Goal: Task Accomplishment & Management: Complete application form

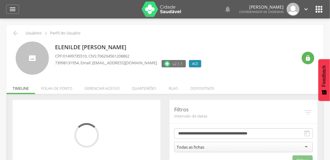
click at [145, 88] on li "Quarteirões" at bounding box center [144, 87] width 37 height 14
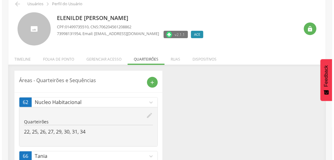
scroll to position [61, 0]
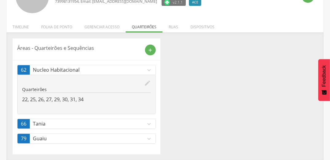
click at [150, 123] on icon "expand_more" at bounding box center [149, 124] width 7 height 7
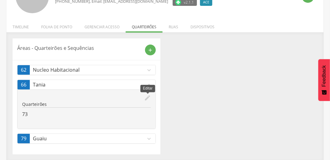
click at [148, 98] on icon "edit" at bounding box center [147, 97] width 7 height 7
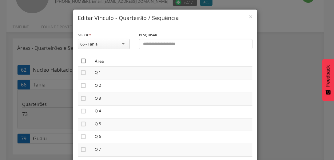
click at [82, 60] on icon "" at bounding box center [83, 61] width 6 height 6
click at [82, 60] on icon "" at bounding box center [83, 61] width 6 height 6
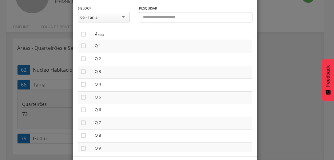
scroll to position [52, 0]
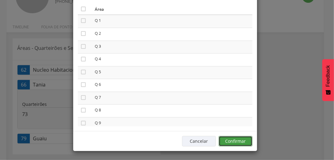
click at [246, 142] on button "Confirmar" at bounding box center [236, 141] width 34 height 10
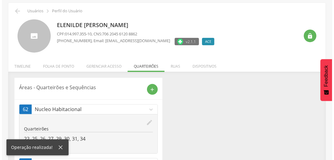
scroll to position [47, 0]
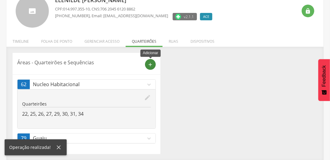
click at [149, 63] on icon "add" at bounding box center [151, 65] width 6 height 6
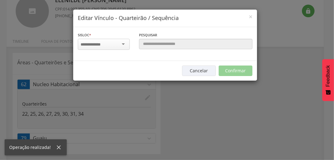
scroll to position [0, 0]
click at [116, 42] on input "select-one" at bounding box center [100, 45] width 39 height 6
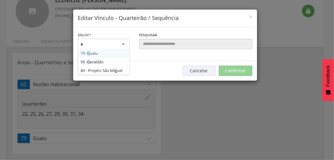
type input "**"
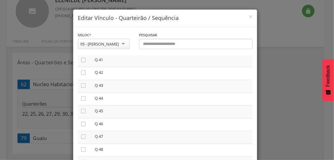
scroll to position [516, 0]
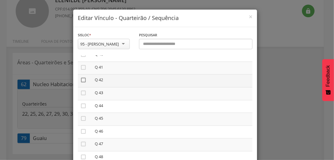
click at [81, 80] on icon "" at bounding box center [83, 80] width 6 height 6
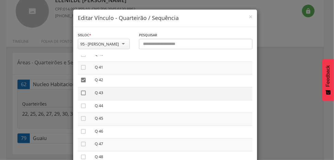
click at [81, 95] on icon "" at bounding box center [83, 93] width 6 height 6
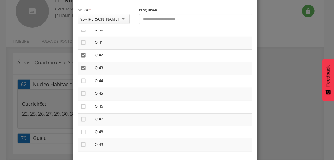
scroll to position [52, 0]
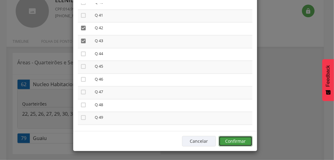
click at [244, 138] on button "Confirmar" at bounding box center [236, 141] width 34 height 10
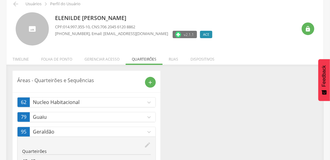
scroll to position [0, 0]
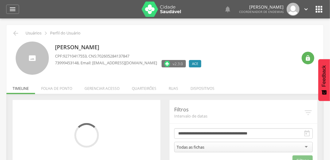
click at [148, 87] on li "Quarteirões" at bounding box center [144, 87] width 37 height 14
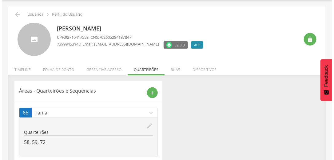
scroll to position [32, 0]
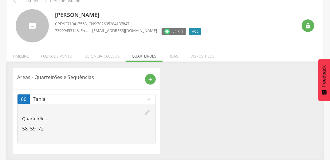
click at [146, 112] on icon "edit" at bounding box center [147, 112] width 7 height 7
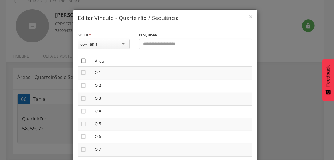
click at [80, 62] on icon "" at bounding box center [83, 61] width 6 height 6
click at [80, 62] on icon "" at bounding box center [83, 61] width 6 height 6
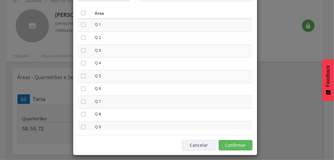
scroll to position [52, 0]
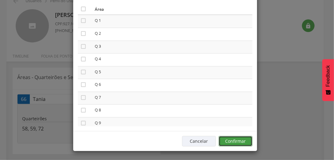
click at [238, 141] on button "Confirmar" at bounding box center [236, 141] width 34 height 10
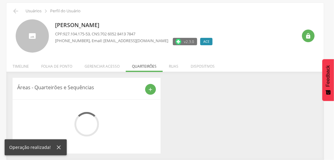
scroll to position [18, 0]
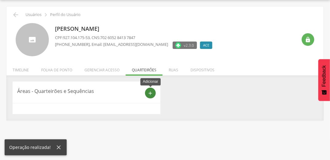
click at [149, 91] on icon "add" at bounding box center [151, 93] width 6 height 6
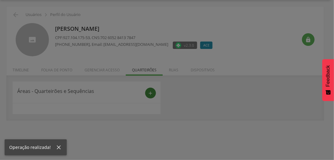
scroll to position [0, 0]
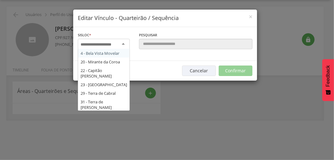
click at [106, 42] on input "select-one" at bounding box center [100, 45] width 39 height 6
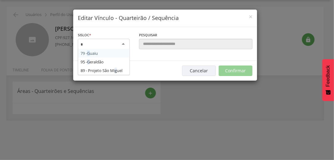
type input "**"
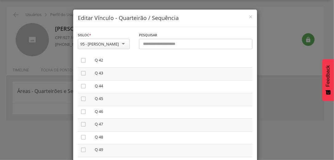
scroll to position [541, 0]
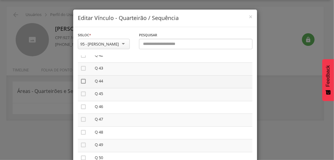
click at [81, 83] on icon "" at bounding box center [83, 81] width 6 height 6
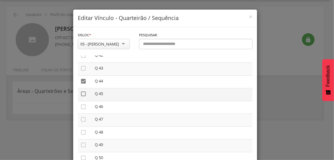
drag, startPoint x: 80, startPoint y: 95, endPoint x: 81, endPoint y: 98, distance: 3.3
click at [80, 96] on icon "" at bounding box center [83, 94] width 6 height 6
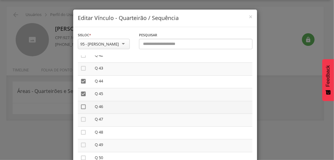
click at [81, 108] on icon "" at bounding box center [83, 107] width 6 height 6
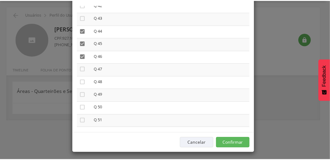
scroll to position [52, 0]
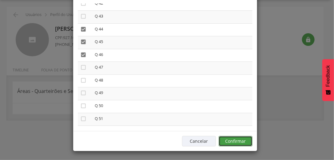
click at [241, 139] on button "Confirmar" at bounding box center [236, 141] width 34 height 10
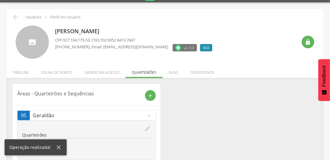
scroll to position [32, 0]
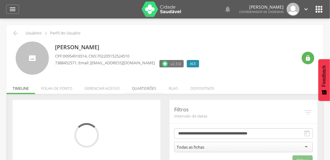
click at [140, 89] on li "Quarteirões" at bounding box center [144, 87] width 37 height 14
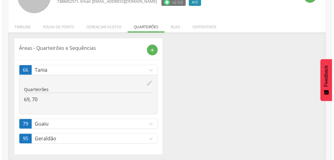
scroll to position [61, 0]
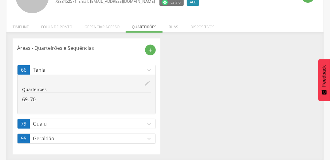
click at [148, 83] on icon "edit" at bounding box center [147, 83] width 7 height 7
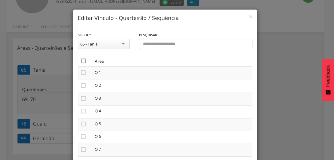
click at [82, 61] on icon "" at bounding box center [83, 61] width 6 height 6
click at [82, 61] on icon "" at bounding box center [83, 61] width 6 height 6
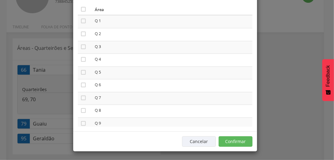
scroll to position [52, 0]
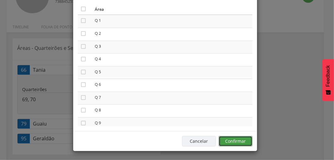
click at [239, 139] on button "Confirmar" at bounding box center [236, 141] width 34 height 10
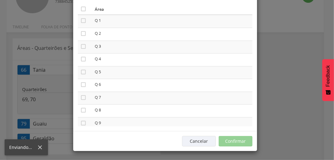
scroll to position [22, 0]
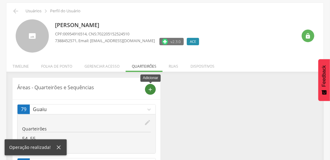
click at [150, 88] on icon "add" at bounding box center [151, 90] width 6 height 6
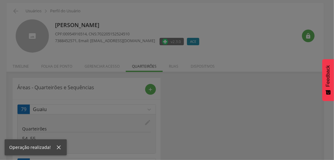
scroll to position [0, 0]
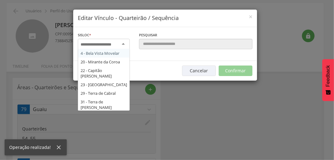
click at [101, 44] on input "select-one" at bounding box center [100, 45] width 39 height 6
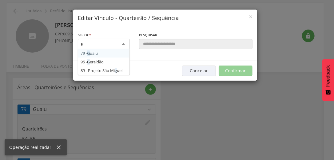
type input "**"
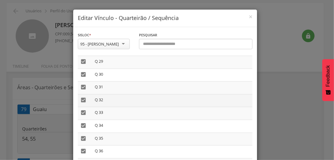
scroll to position [344, 0]
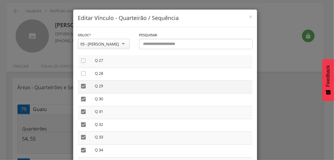
click at [82, 85] on icon "" at bounding box center [83, 86] width 6 height 6
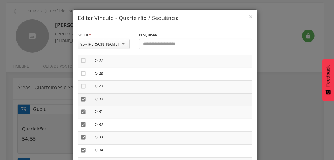
click at [81, 98] on icon "" at bounding box center [83, 99] width 6 height 6
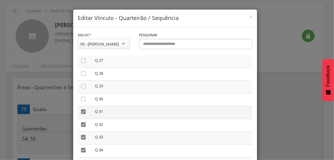
click at [80, 113] on icon "" at bounding box center [83, 112] width 6 height 6
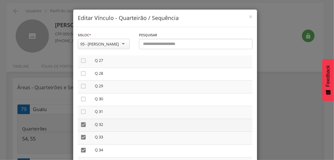
click at [81, 124] on icon "" at bounding box center [83, 124] width 6 height 6
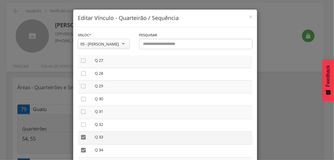
click at [80, 138] on icon "" at bounding box center [83, 137] width 6 height 6
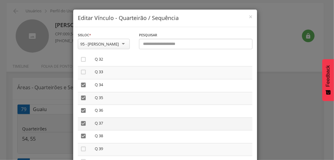
scroll to position [418, 0]
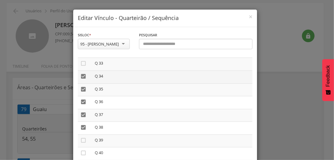
click at [80, 77] on icon "" at bounding box center [83, 76] width 6 height 6
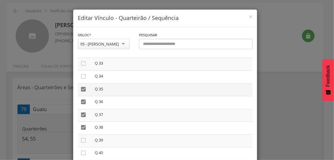
click at [81, 87] on icon "" at bounding box center [83, 89] width 6 height 6
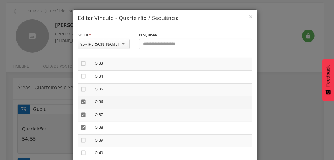
click at [82, 103] on icon "" at bounding box center [83, 102] width 6 height 6
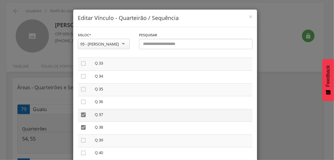
click at [80, 116] on icon "" at bounding box center [83, 115] width 6 height 6
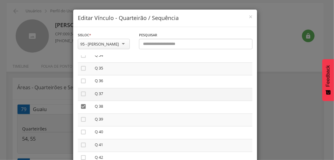
scroll to position [467, 0]
click at [82, 93] on icon "" at bounding box center [83, 91] width 6 height 6
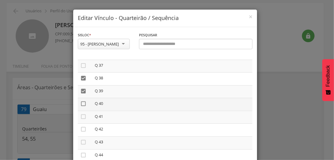
click at [80, 105] on icon "" at bounding box center [83, 104] width 6 height 6
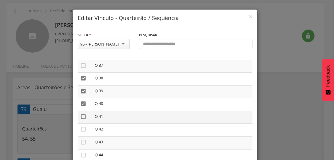
click at [82, 116] on icon "" at bounding box center [83, 116] width 6 height 6
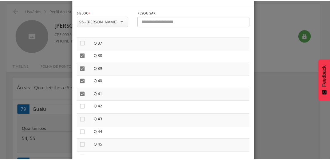
scroll to position [52, 0]
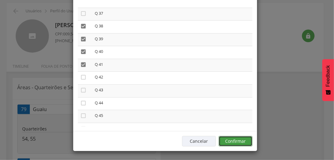
click at [238, 145] on button "Confirmar" at bounding box center [236, 141] width 34 height 10
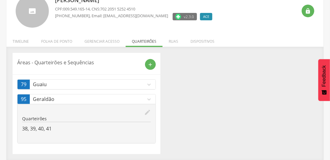
scroll to position [0, 0]
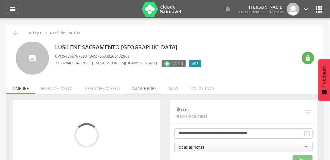
click at [140, 88] on li "Quarteirões" at bounding box center [144, 87] width 37 height 14
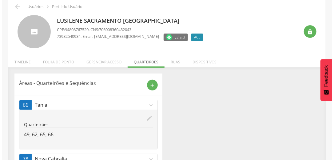
scroll to position [61, 0]
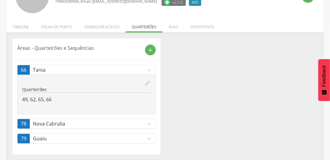
click at [149, 83] on icon "edit" at bounding box center [147, 83] width 7 height 7
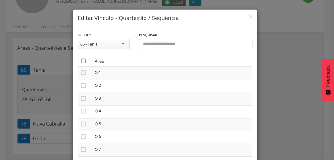
click at [81, 61] on icon "" at bounding box center [83, 61] width 6 height 6
click at [81, 61] on icon "" at bounding box center [83, 61] width 6 height 6
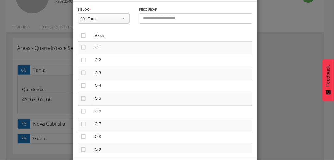
scroll to position [52, 0]
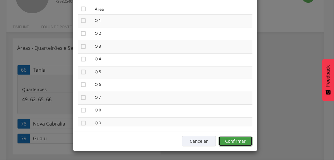
click at [250, 140] on button "Confirmar" at bounding box center [236, 141] width 34 height 10
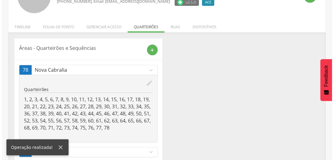
scroll to position [0, 0]
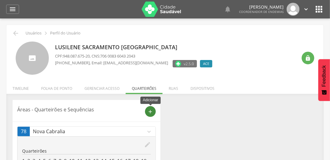
click at [151, 111] on icon "add" at bounding box center [151, 112] width 6 height 6
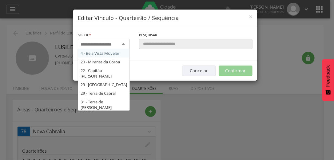
click at [96, 44] on input "select-one" at bounding box center [100, 45] width 39 height 6
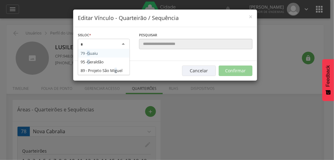
type input "**"
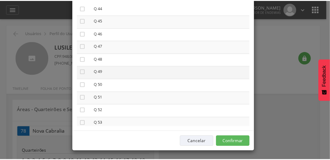
scroll to position [566, 0]
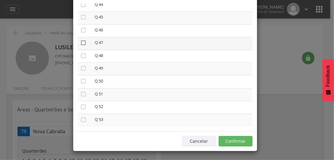
click at [82, 43] on icon "" at bounding box center [83, 43] width 6 height 6
click at [245, 138] on button "Confirmar" at bounding box center [236, 141] width 34 height 10
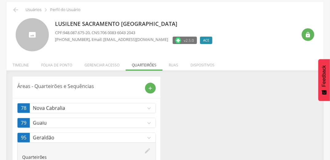
scroll to position [0, 0]
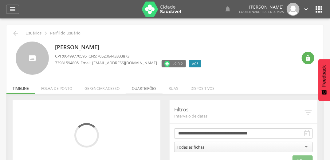
click at [138, 87] on li "Quarteirões" at bounding box center [144, 87] width 37 height 14
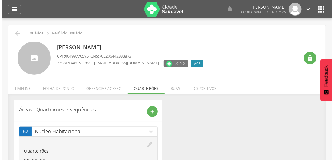
scroll to position [47, 0]
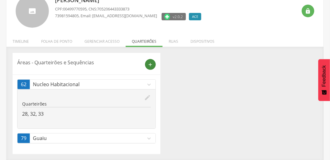
click at [151, 64] on icon "add" at bounding box center [151, 65] width 6 height 6
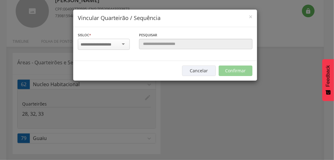
click at [102, 44] on input "select-one" at bounding box center [100, 45] width 39 height 6
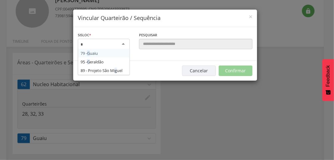
type input "**"
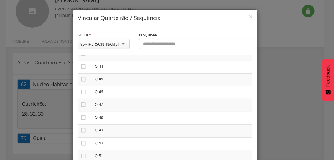
scroll to position [590, 0]
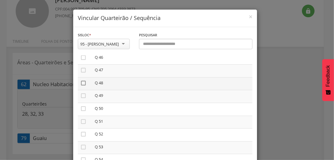
click at [81, 85] on icon "" at bounding box center [83, 83] width 6 height 6
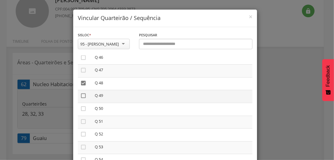
click at [80, 97] on icon "" at bounding box center [83, 96] width 6 height 6
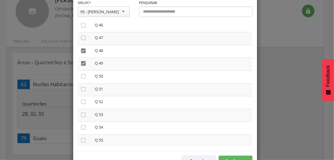
scroll to position [52, 0]
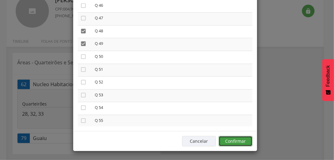
click at [242, 140] on button "Confirmar" at bounding box center [236, 141] width 34 height 10
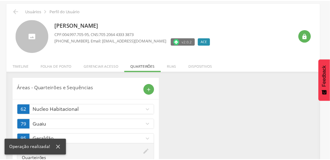
scroll to position [47, 0]
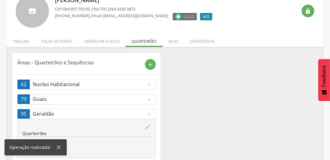
click at [149, 113] on icon "expand_more" at bounding box center [149, 114] width 7 height 7
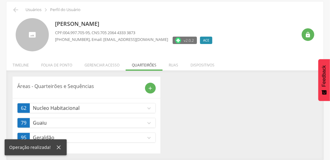
scroll to position [23, 0]
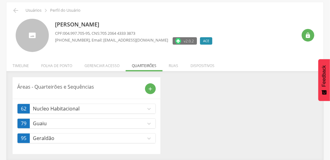
click at [150, 136] on icon "expand_more" at bounding box center [149, 138] width 7 height 7
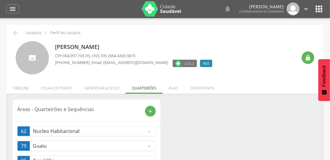
scroll to position [0, 0]
